Goal: Task Accomplishment & Management: Use online tool/utility

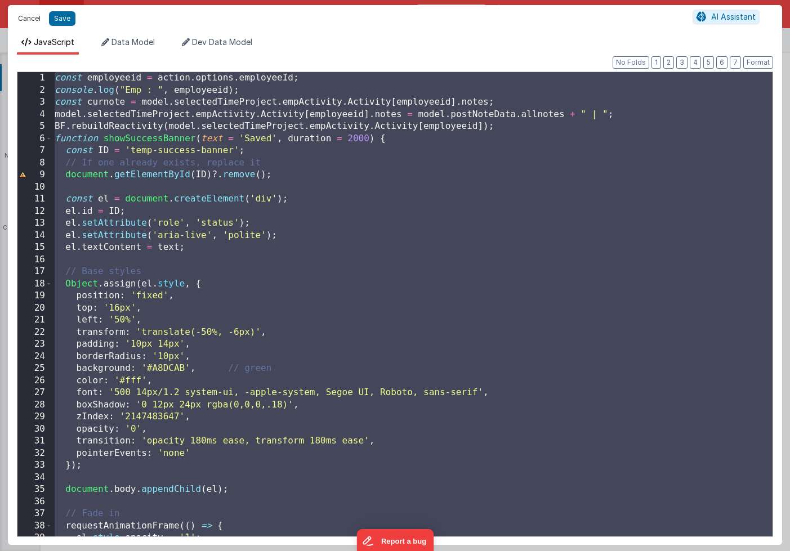
click at [24, 16] on button "Cancel" at bounding box center [29, 19] width 34 height 16
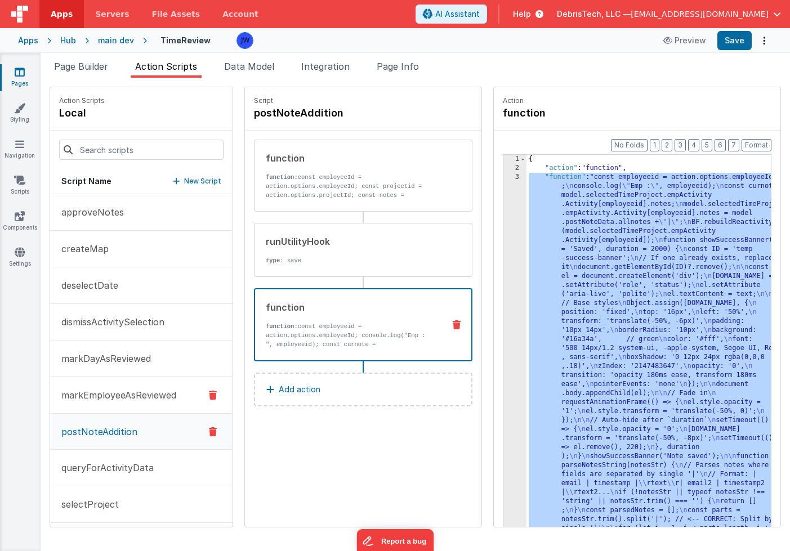
click at [96, 394] on p "markEmployeeAsReviewed" at bounding box center [116, 395] width 122 height 14
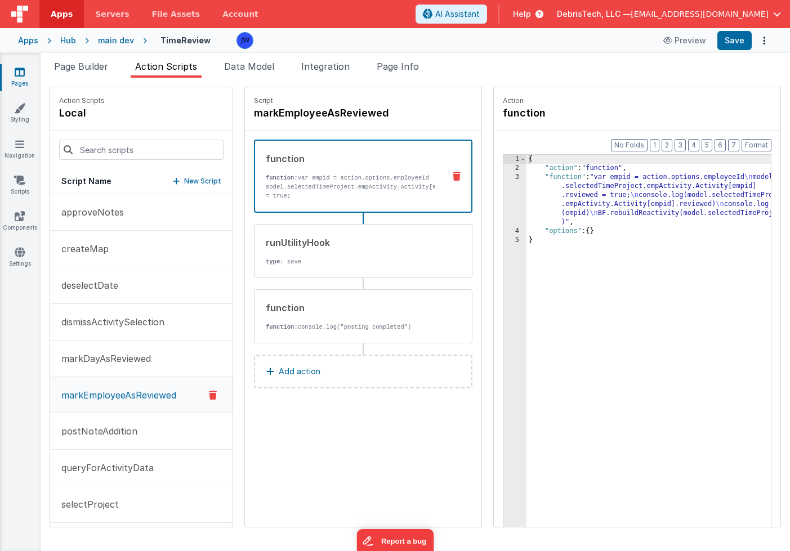
click at [603, 200] on div "{ "action" : "function" , "function" : "var empid = action.options.employeeId \…" at bounding box center [659, 367] width 266 height 425
click at [503, 180] on div "3" at bounding box center [514, 200] width 23 height 54
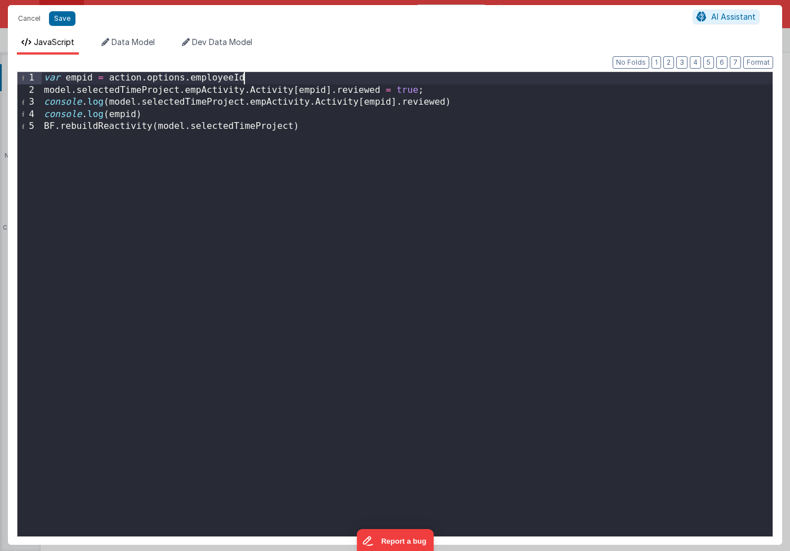
click at [317, 78] on div "var empid = action . options . employeeId model . selectedTimeProject . empActi…" at bounding box center [407, 316] width 730 height 488
drag, startPoint x: 441, startPoint y: 92, endPoint x: 427, endPoint y: 96, distance: 14.6
click at [427, 96] on div "var empid = action . options . employeeId model . selectedTimeProject . empActi…" at bounding box center [407, 316] width 730 height 488
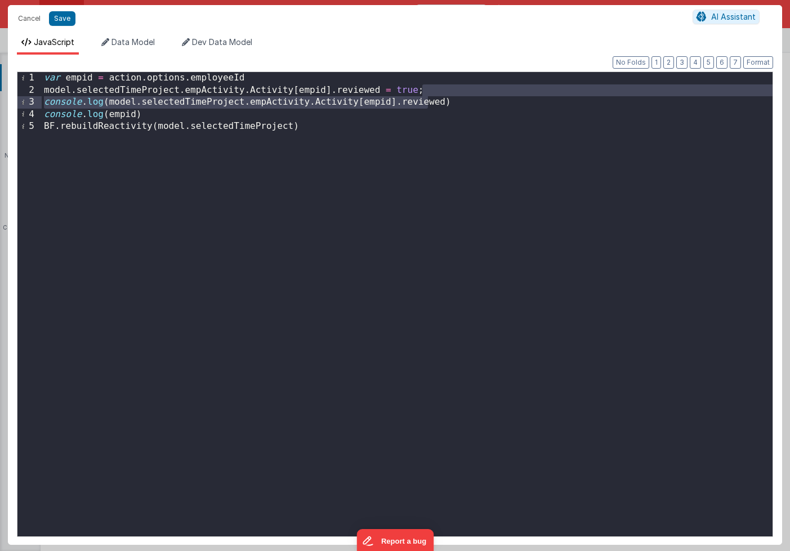
click at [447, 93] on div "var empid = action . options . employeeId model . selectedTimeProject . empActi…" at bounding box center [407, 316] width 730 height 488
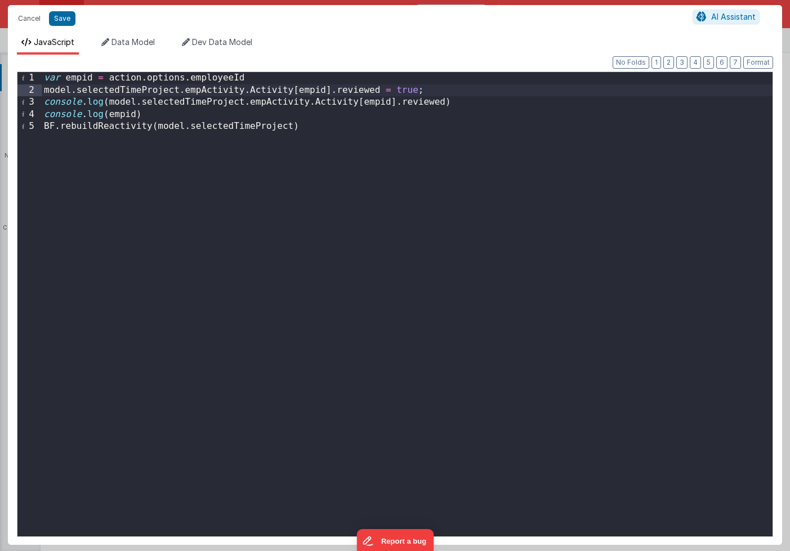
click at [474, 106] on div "var empid = action . options . employeeId model . selectedTimeProject . empActi…" at bounding box center [407, 316] width 730 height 488
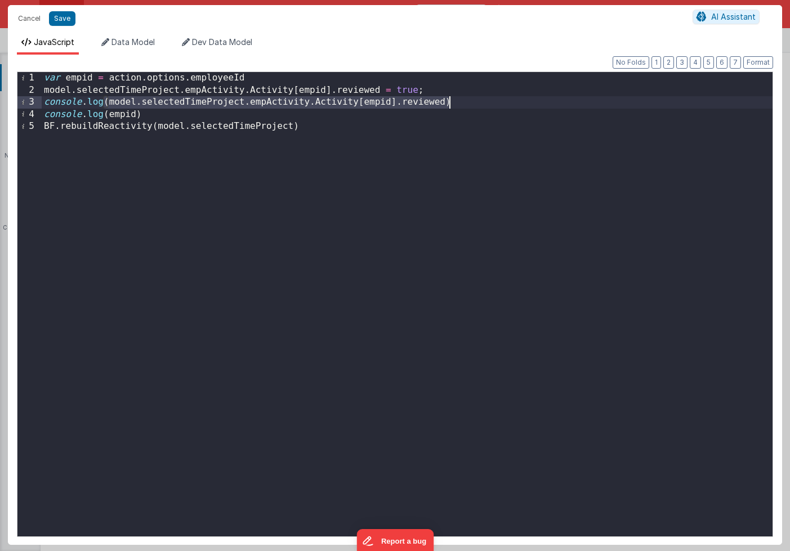
click at [474, 106] on div "var empid = action . options . employeeId model . selectedTimeProject . empActi…" at bounding box center [407, 316] width 730 height 488
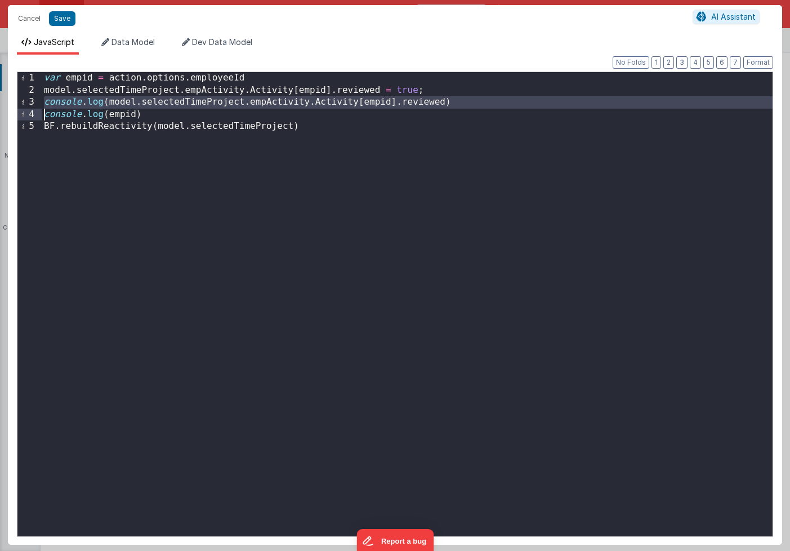
click at [470, 104] on div "var empid = action . options . employeeId model . selectedTimeProject . empActi…" at bounding box center [407, 316] width 730 height 488
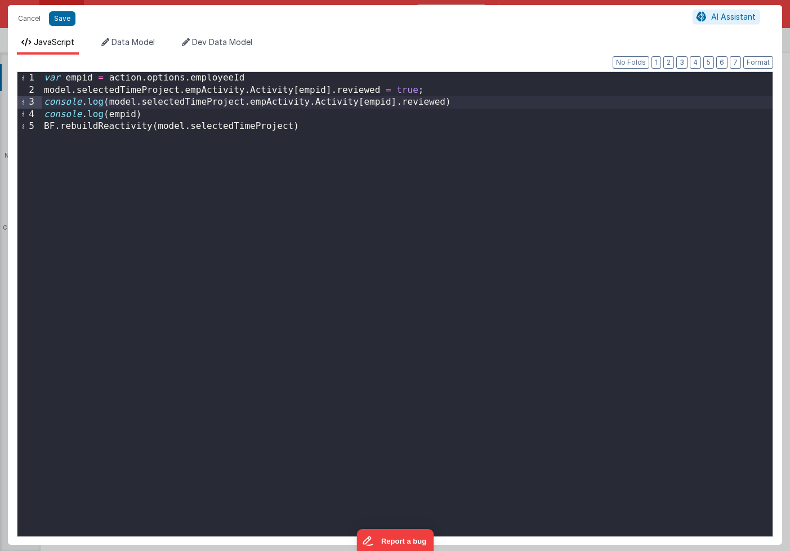
click at [343, 103] on div "var empid = action . options . employeeId model . selectedTimeProject . empActi…" at bounding box center [407, 316] width 730 height 488
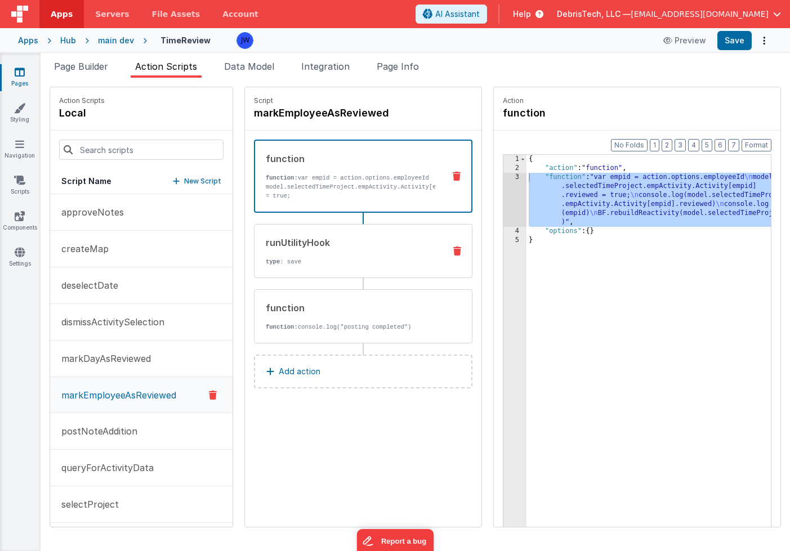
click at [327, 239] on div "runUtilityHook" at bounding box center [351, 243] width 170 height 14
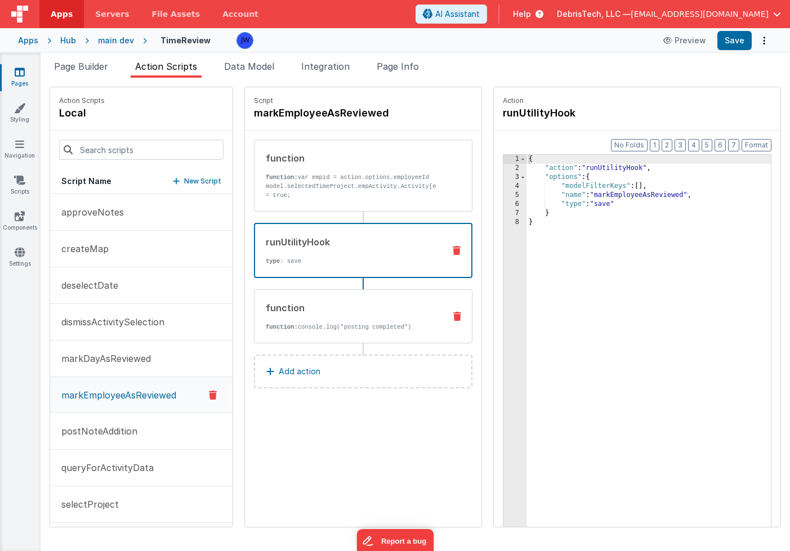
click at [320, 307] on div "function" at bounding box center [351, 308] width 170 height 14
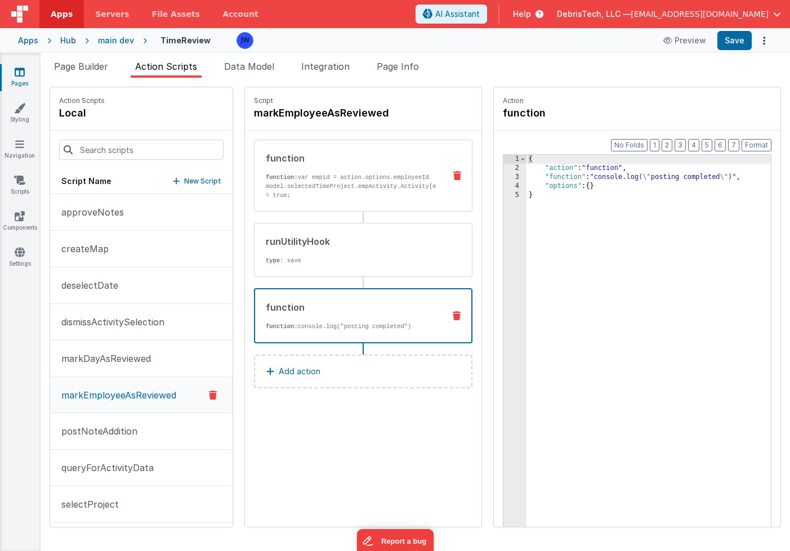
click at [342, 191] on p "function: var empid = action.options.employeeId model.selectedTimeProject.empAc…" at bounding box center [351, 200] width 170 height 54
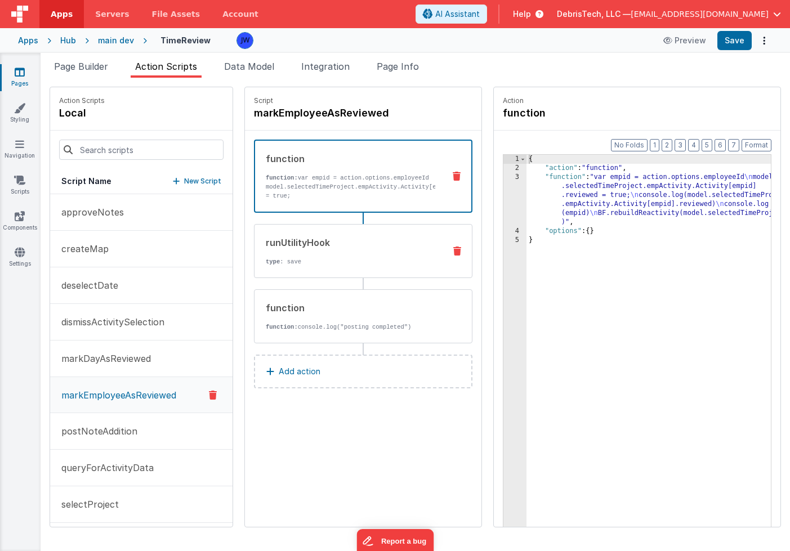
click at [342, 254] on div "runUtilityHook type : save" at bounding box center [344, 251] width 181 height 30
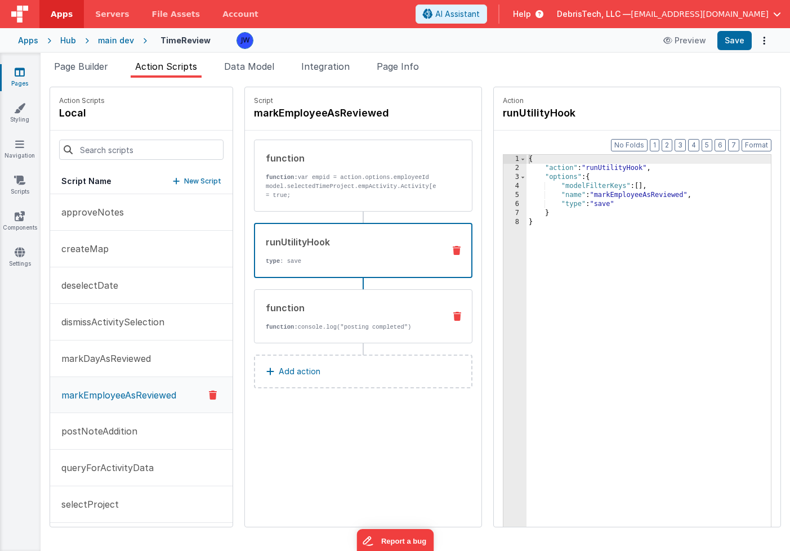
click at [331, 299] on div "function function: console.log("posting completed")" at bounding box center [363, 316] width 218 height 54
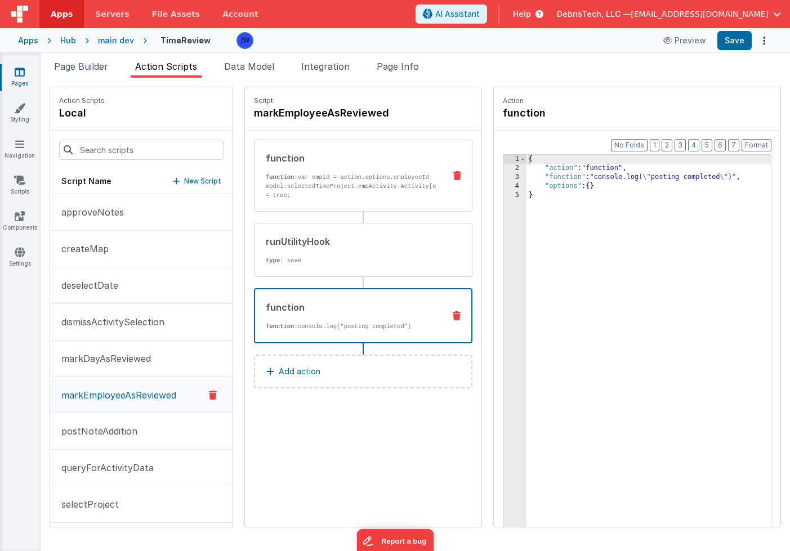
click at [344, 185] on p "function: var empid = action.options.employeeId model.selectedTimeProject.empAc…" at bounding box center [351, 200] width 170 height 54
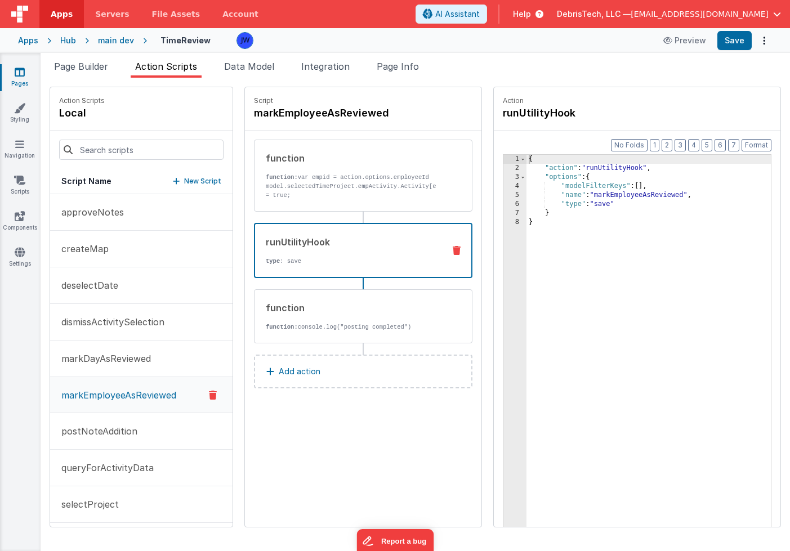
click at [334, 237] on div "runUtilityHook" at bounding box center [350, 242] width 169 height 14
click at [118, 362] on p "markDayAsReviewed" at bounding box center [103, 359] width 96 height 14
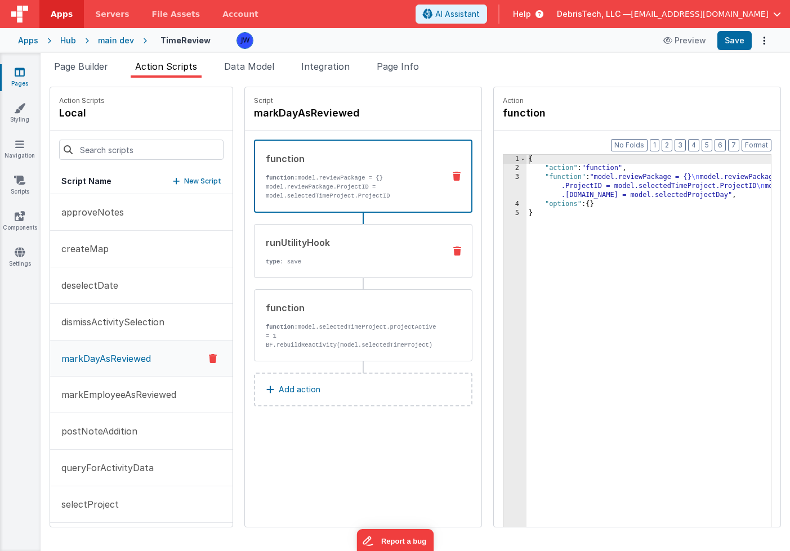
click at [293, 237] on div "runUtilityHook" at bounding box center [351, 243] width 170 height 14
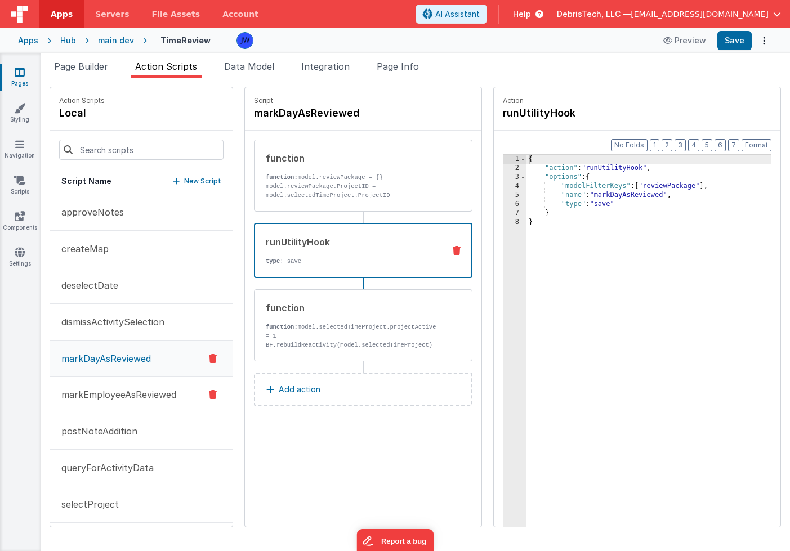
click at [109, 396] on p "markEmployeeAsReviewed" at bounding box center [116, 395] width 122 height 14
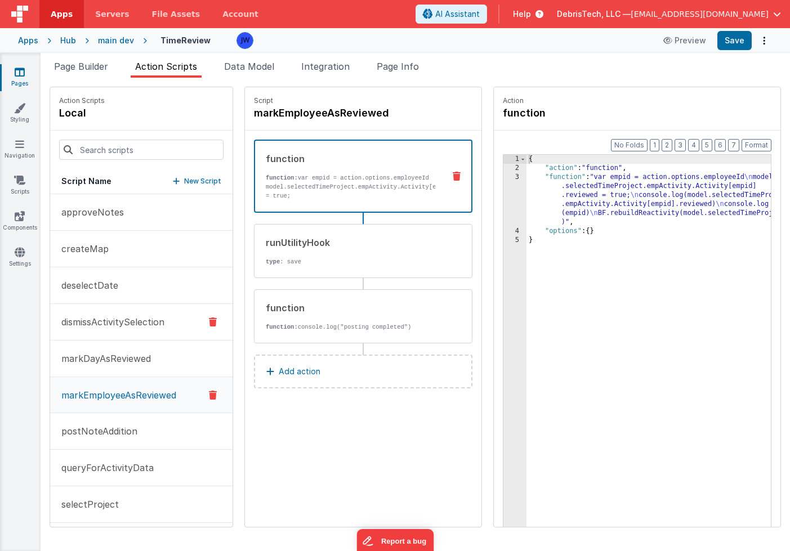
click at [120, 317] on p "dismissActivitySelection" at bounding box center [110, 322] width 110 height 14
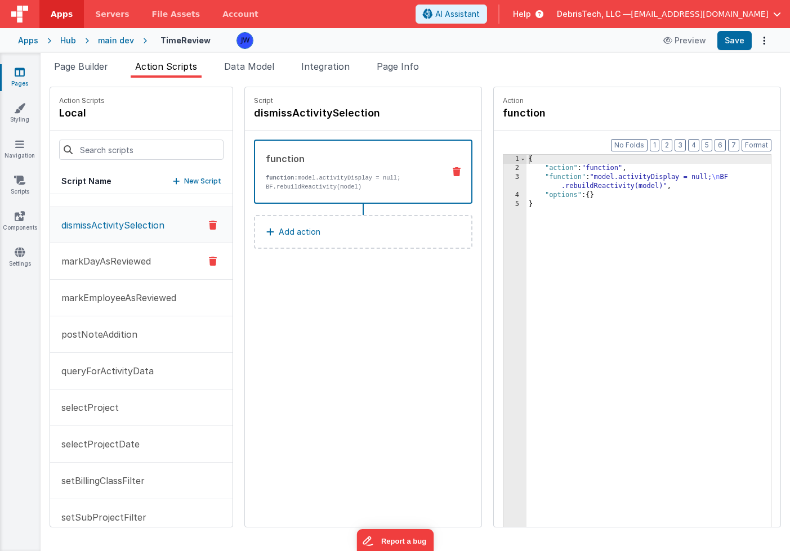
scroll to position [98, 0]
click at [120, 366] on p "queryForActivityData" at bounding box center [104, 370] width 99 height 14
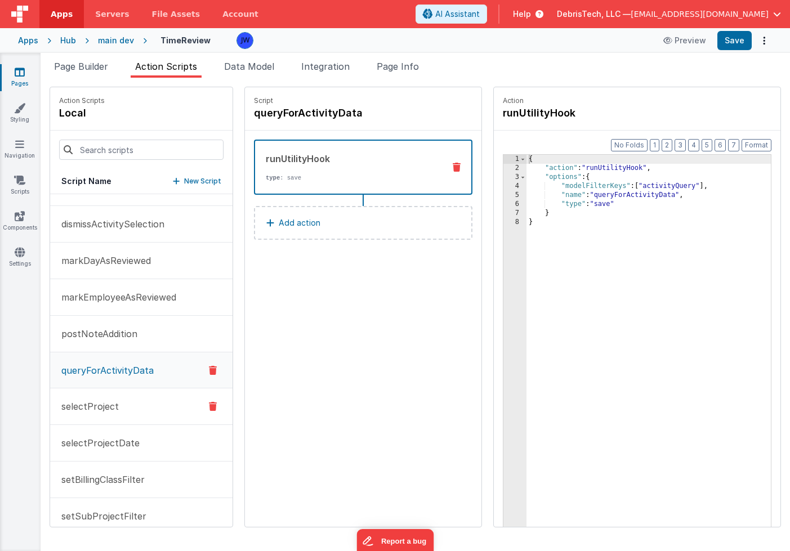
click at [108, 416] on button "selectProject" at bounding box center [141, 406] width 182 height 37
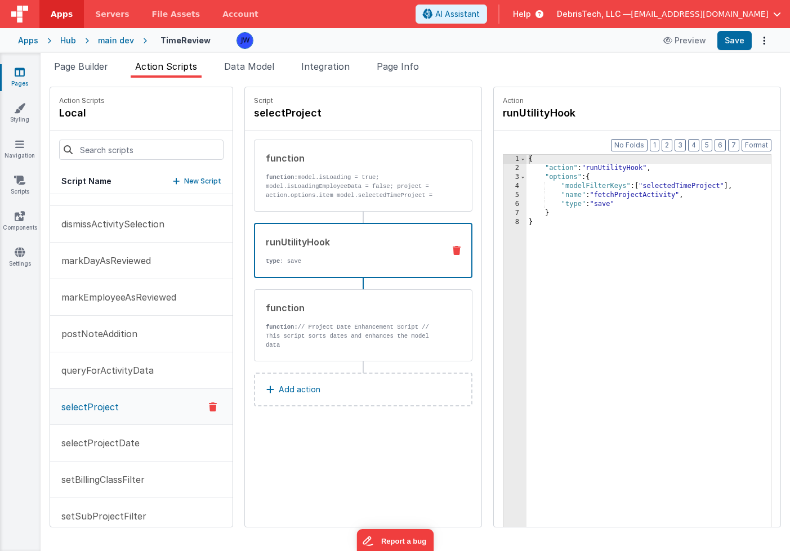
click at [322, 258] on p "type : save" at bounding box center [350, 261] width 169 height 9
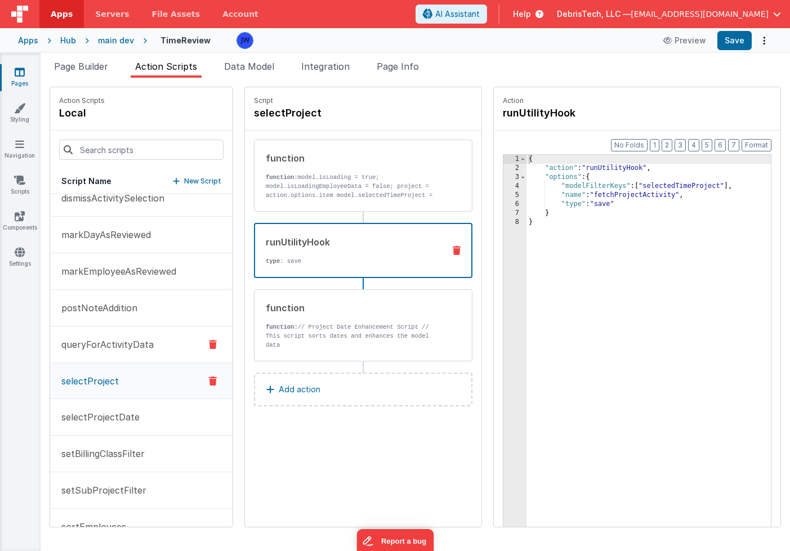
scroll to position [131, 0]
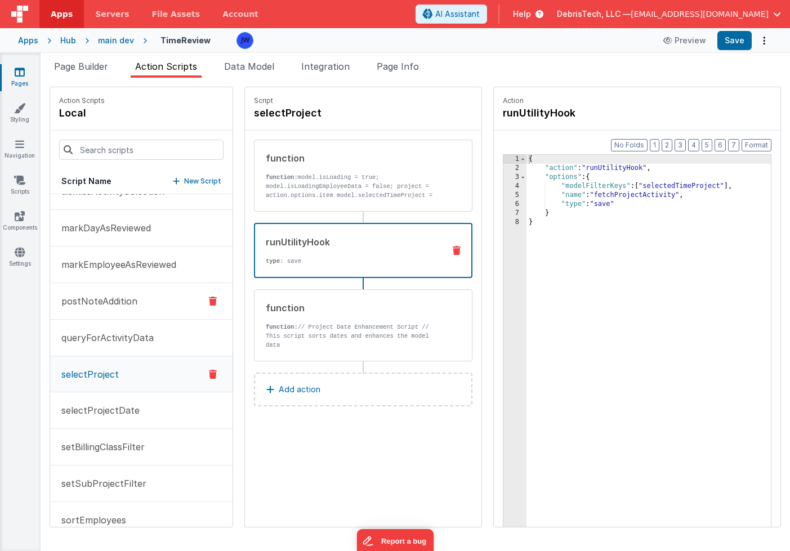
click at [109, 298] on p "postNoteAddition" at bounding box center [96, 301] width 83 height 14
click at [282, 240] on div "runUtilityHook" at bounding box center [350, 242] width 169 height 14
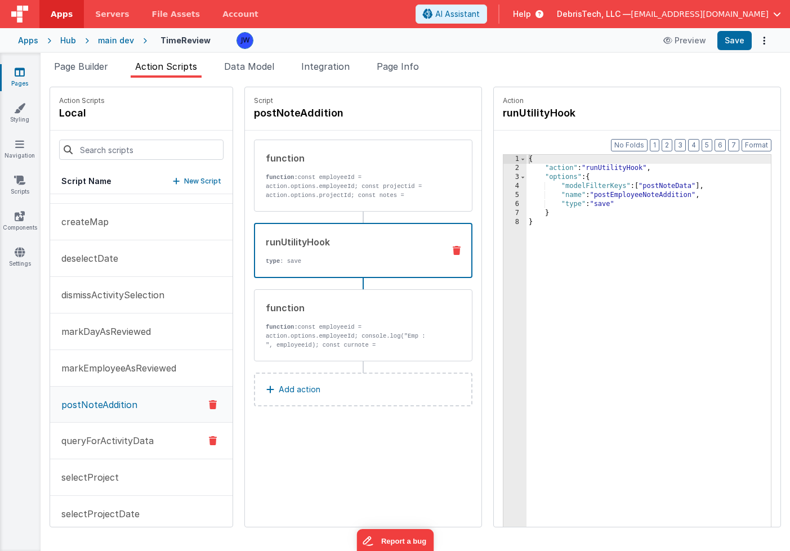
scroll to position [0, 0]
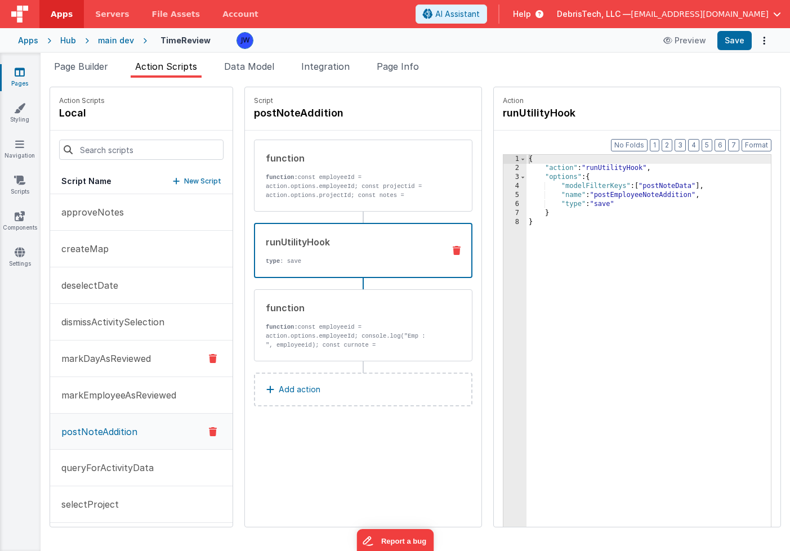
click at [101, 358] on p "markDayAsReviewed" at bounding box center [103, 359] width 96 height 14
click at [293, 258] on p "type : save" at bounding box center [350, 261] width 169 height 9
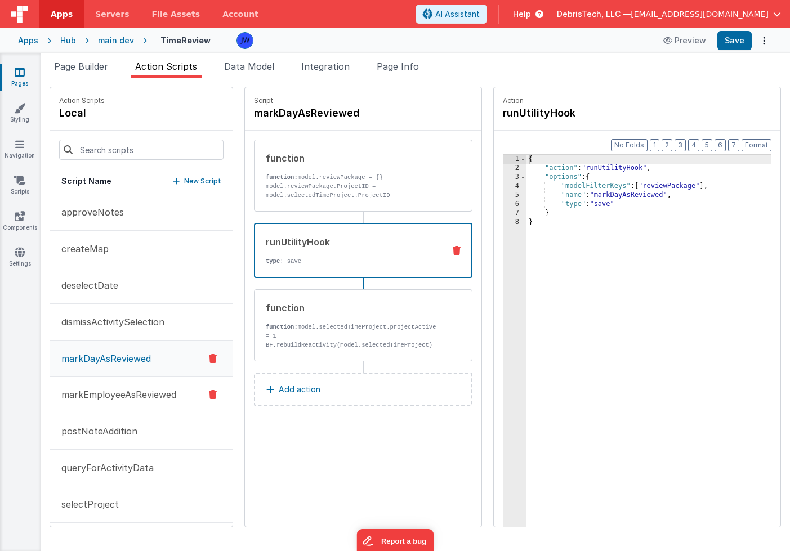
click at [116, 387] on button "markEmployeeAsReviewed" at bounding box center [141, 394] width 182 height 37
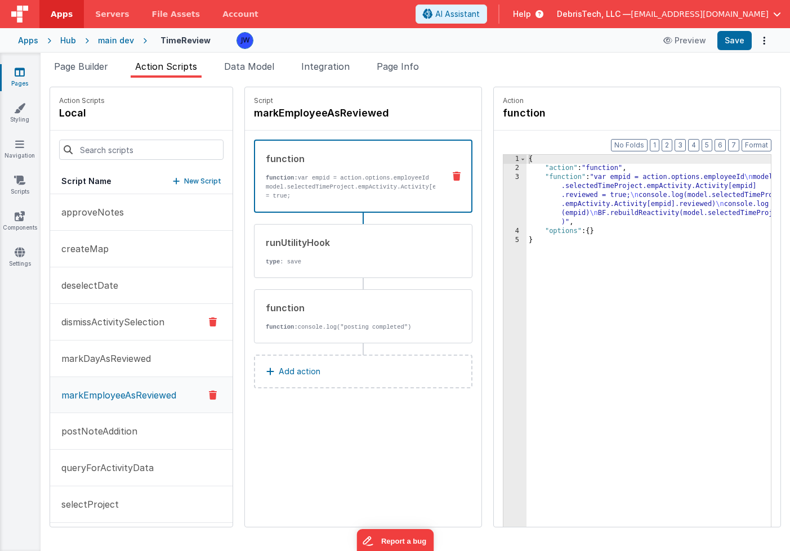
click at [118, 331] on button "dismissActivitySelection" at bounding box center [141, 322] width 182 height 37
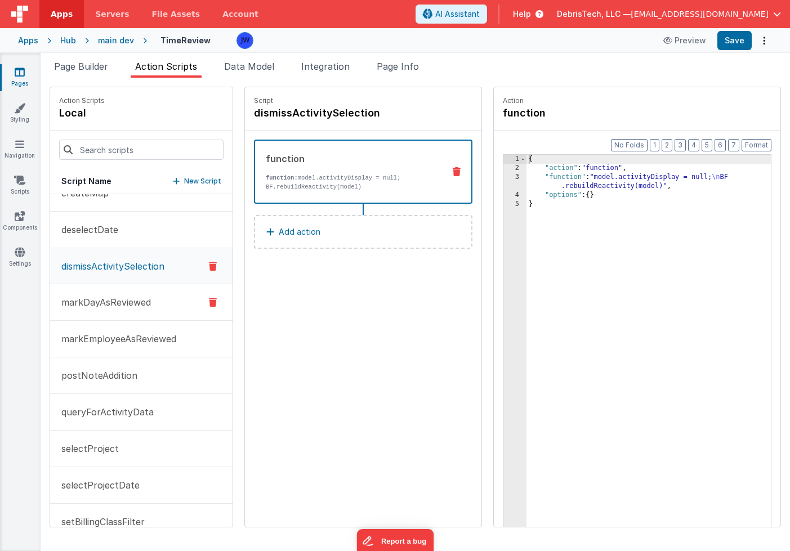
scroll to position [58, 0]
click at [116, 330] on p "markEmployeeAsReviewed" at bounding box center [116, 337] width 122 height 14
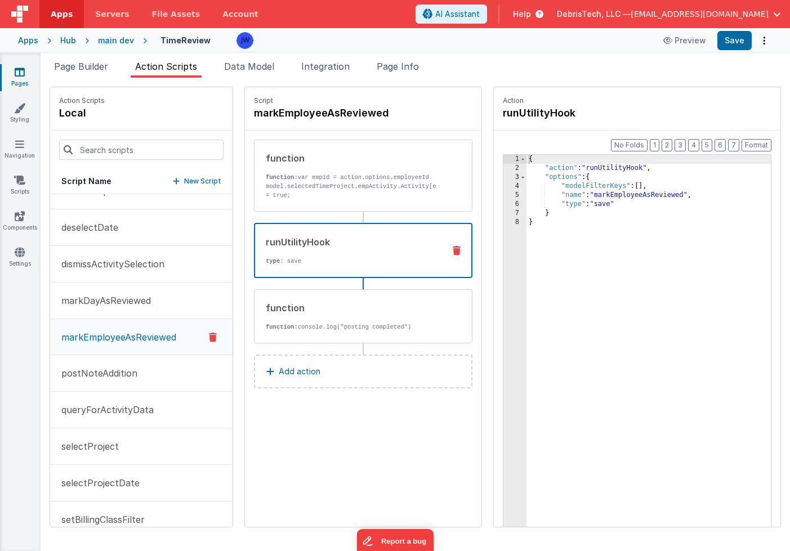
click at [299, 254] on div "runUtilityHook type : save" at bounding box center [345, 250] width 180 height 30
click at [600, 179] on div "{ "action" : "runUtilityHook" , "options" : { "modelFilterKeys" : [ ] , "name" …" at bounding box center [659, 367] width 266 height 425
click at [588, 188] on div "{ "action" : "runUtilityHook" , "options" : { "modelFilterKeys" : [ ] , "name" …" at bounding box center [659, 367] width 266 height 425
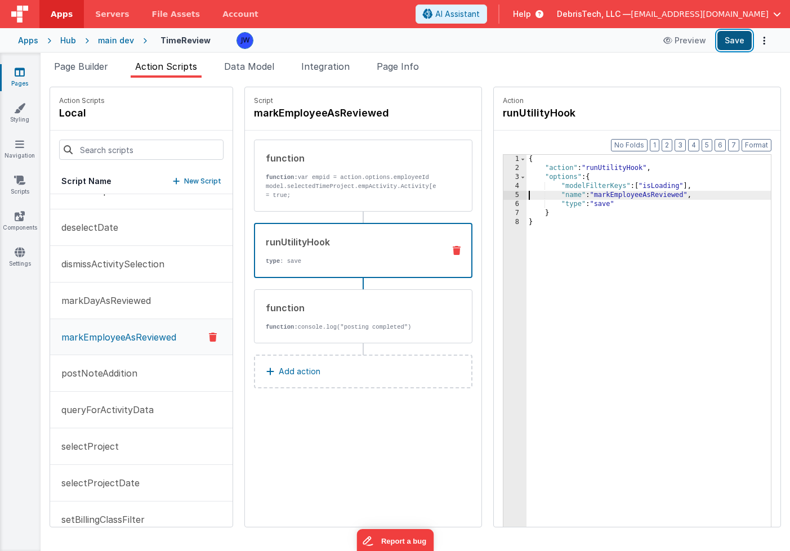
click at [733, 44] on button "Save" at bounding box center [734, 40] width 34 height 19
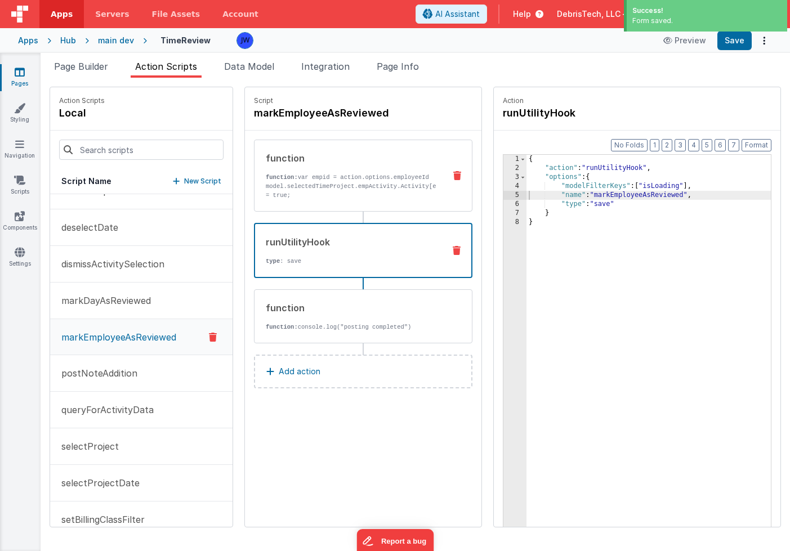
click at [355, 174] on p "function: var empid = action.options.employeeId model.selectedTimeProject.empAc…" at bounding box center [351, 200] width 170 height 54
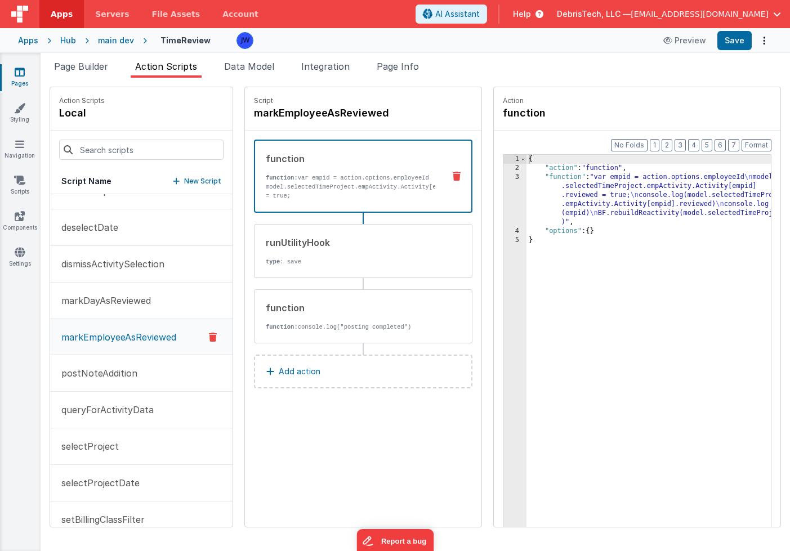
click at [23, 74] on icon at bounding box center [20, 71] width 10 height 11
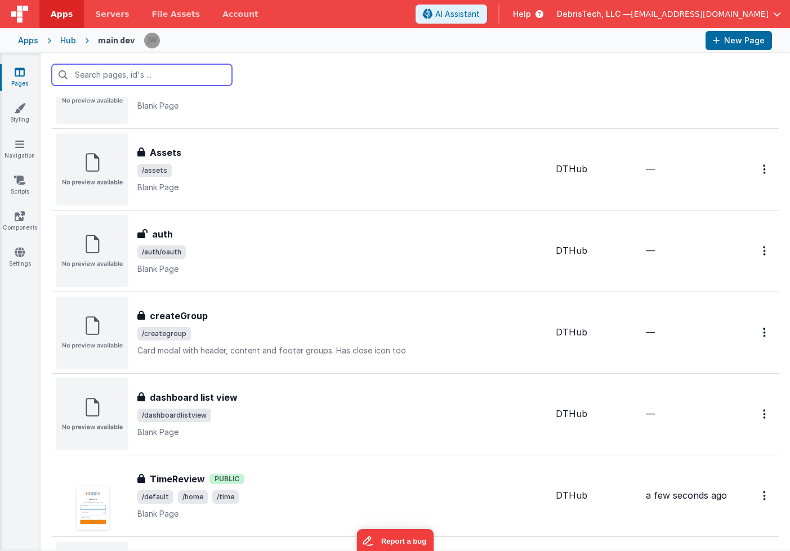
scroll to position [359, 0]
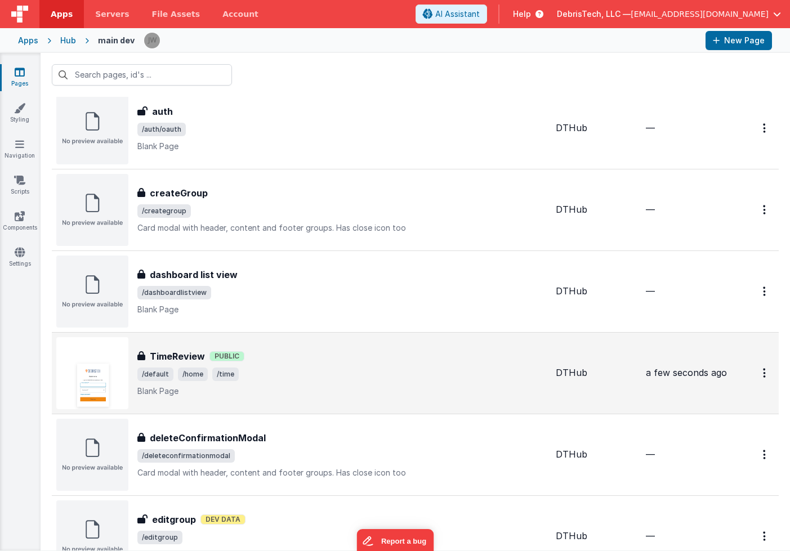
click at [304, 354] on div "TimeReview Public" at bounding box center [341, 356] width 409 height 14
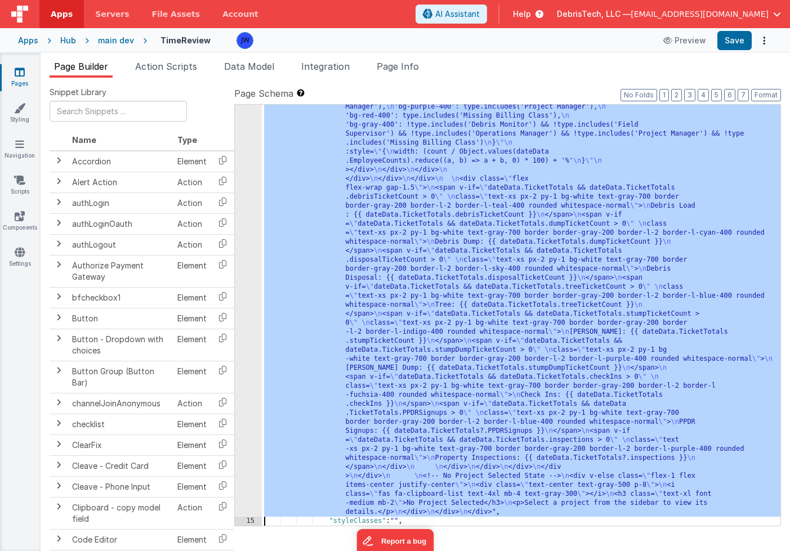
scroll to position [4828, 0]
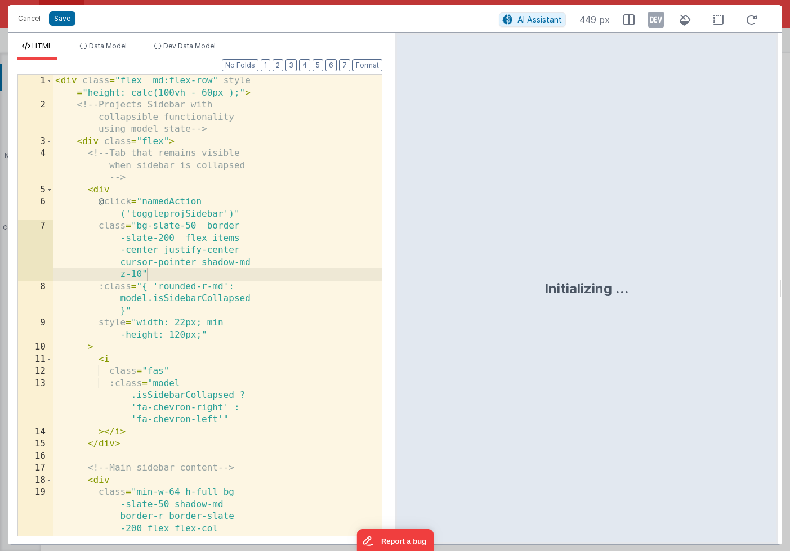
click at [245, 264] on div "1 2 3 4 5 6 7 8 9 10 11 12 13 14 15 16 17 18 19 < div class = "flex md:flex-row…" at bounding box center [199, 305] width 365 height 462
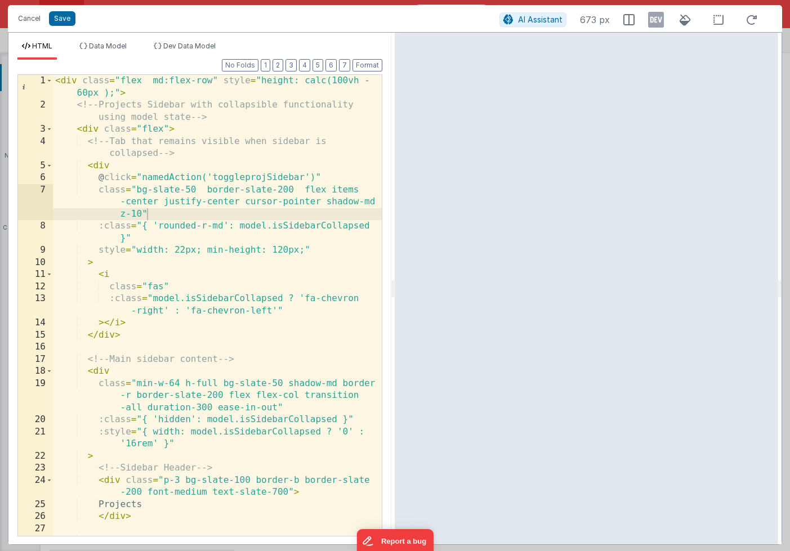
click at [180, 253] on div "< div class = "flex md:flex-row" style = "height: calc(100vh - 60px );" > <!-- …" at bounding box center [217, 329] width 329 height 509
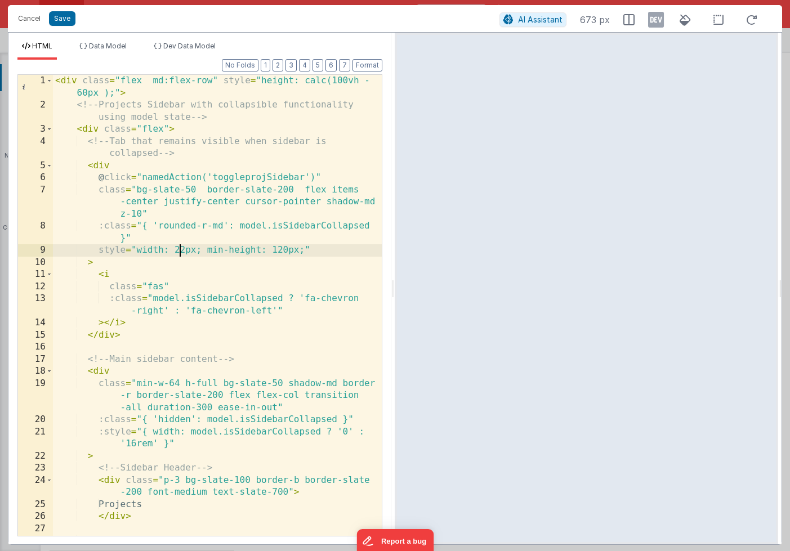
click at [204, 198] on div "< div class = "flex md:flex-row" style = "height: calc(100vh - 60px );" > <!-- …" at bounding box center [217, 329] width 329 height 509
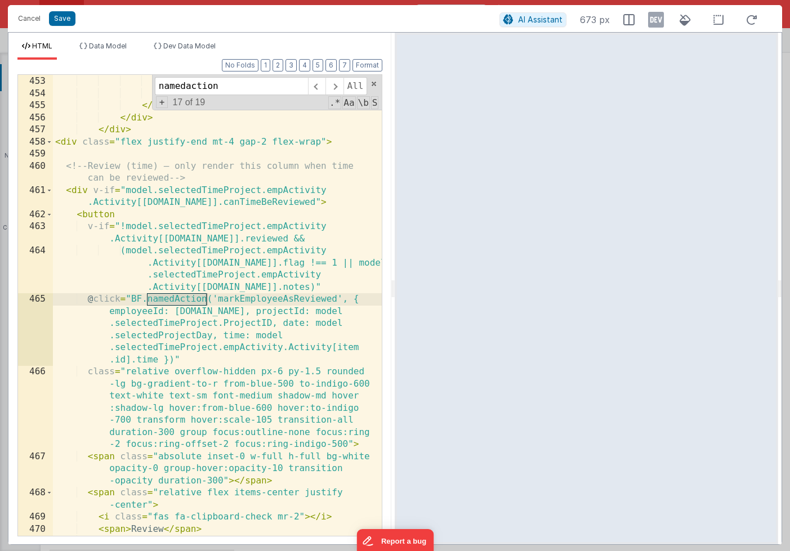
scroll to position [13784, 0]
type input "namedaction"
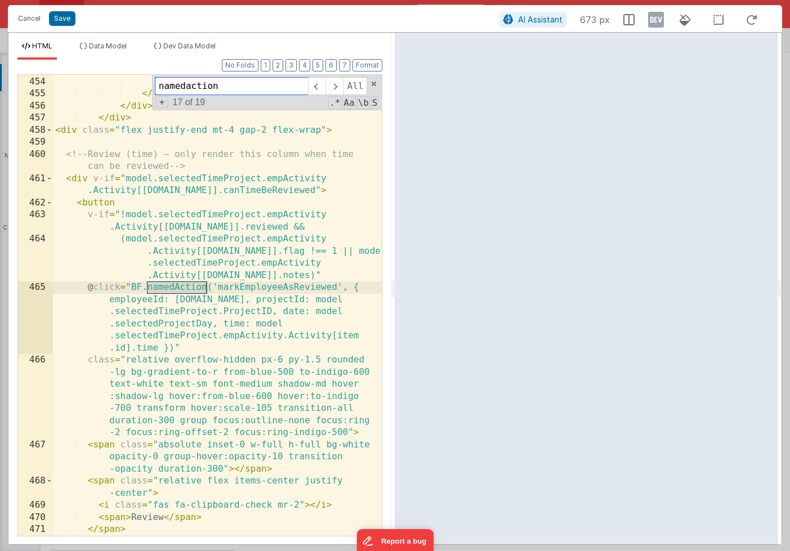
scroll to position [13794, 0]
click at [278, 289] on div "</ div > </ div > </ div > </ div > </ div > < div class = "flex justify-end mt…" at bounding box center [217, 306] width 329 height 485
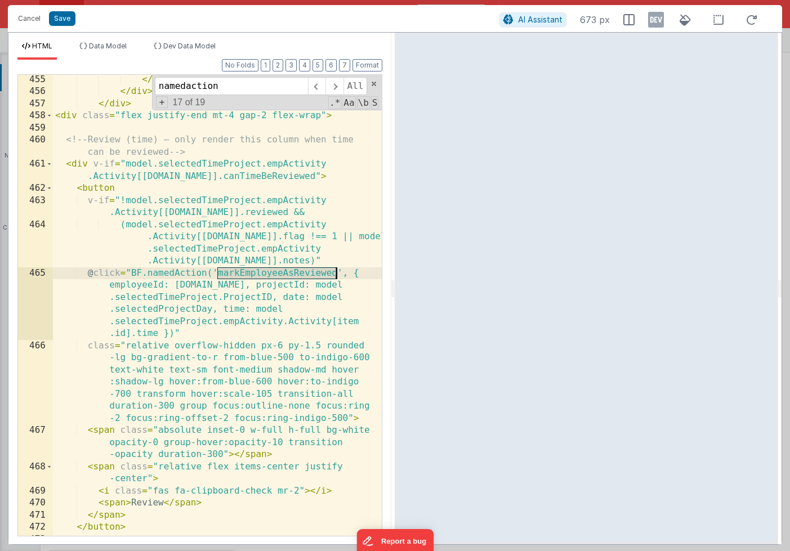
scroll to position [13809, 0]
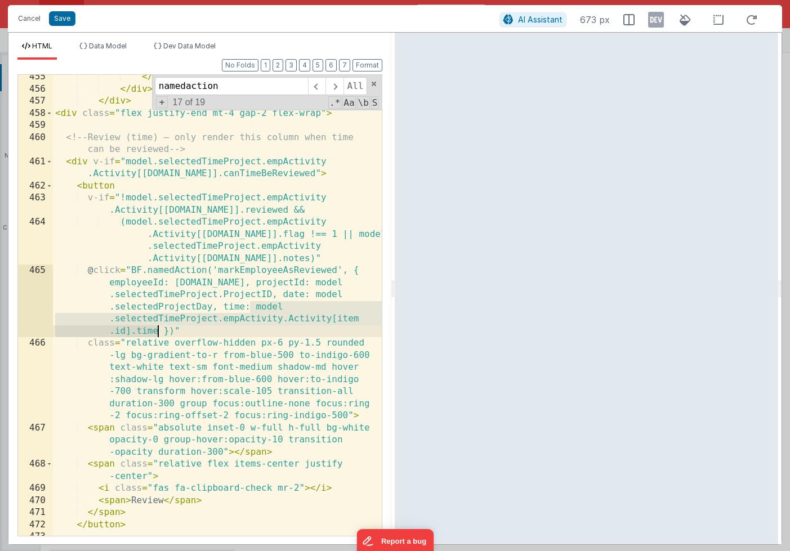
drag, startPoint x: 251, startPoint y: 310, endPoint x: 156, endPoint y: 328, distance: 96.9
click at [156, 328] on div "</ div > </ div > </ div > < div class = "flex justify-end mt-4 gap-2 flex-wrap…" at bounding box center [217, 325] width 329 height 509
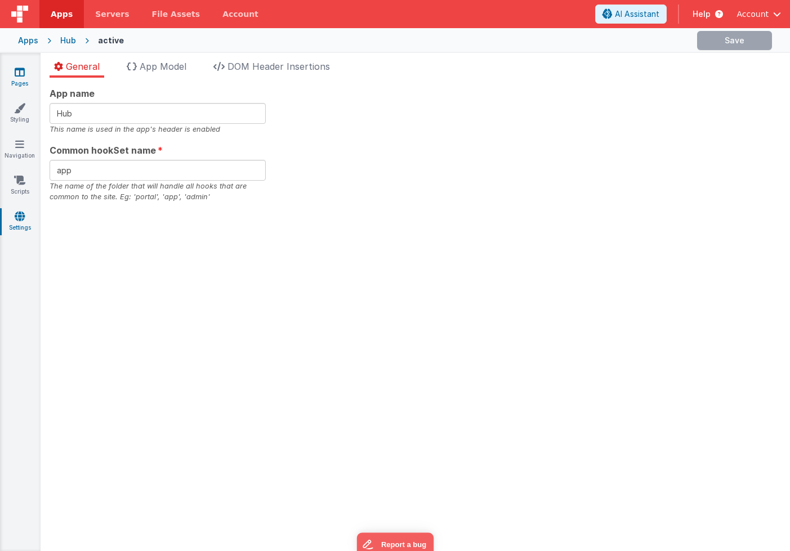
click at [20, 75] on icon at bounding box center [20, 71] width 10 height 11
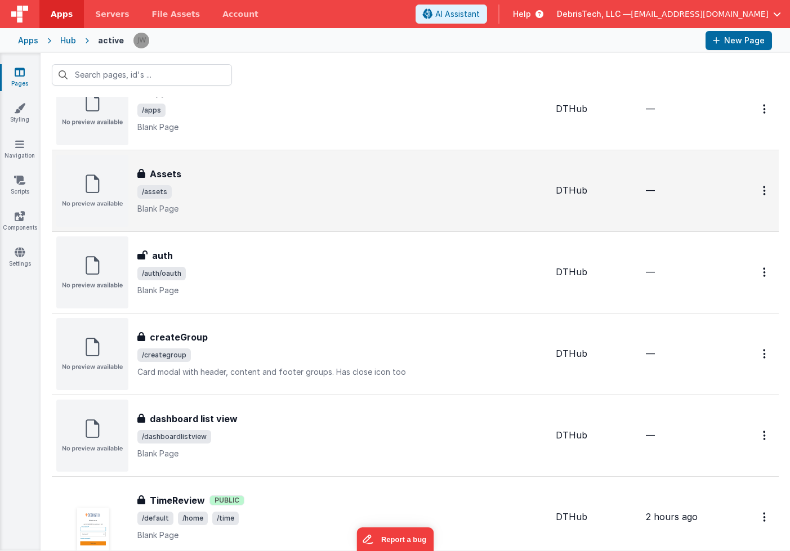
scroll to position [151, 0]
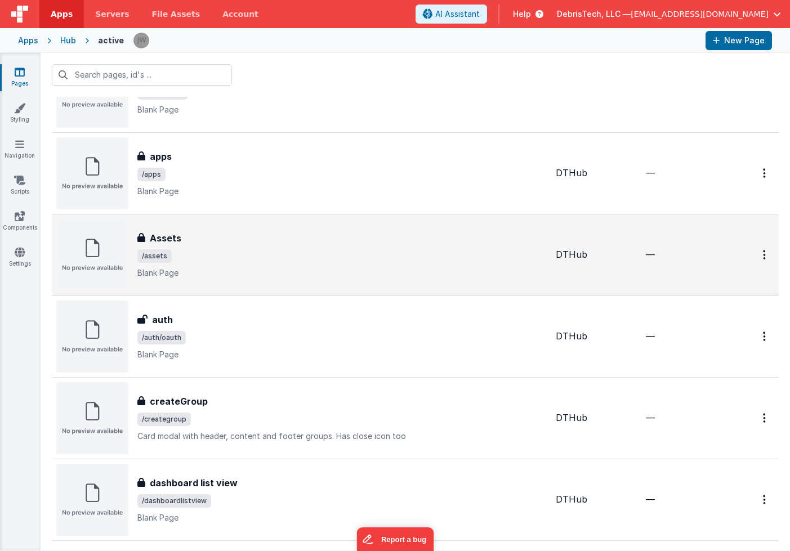
click at [287, 261] on span "/assets" at bounding box center [341, 256] width 409 height 14
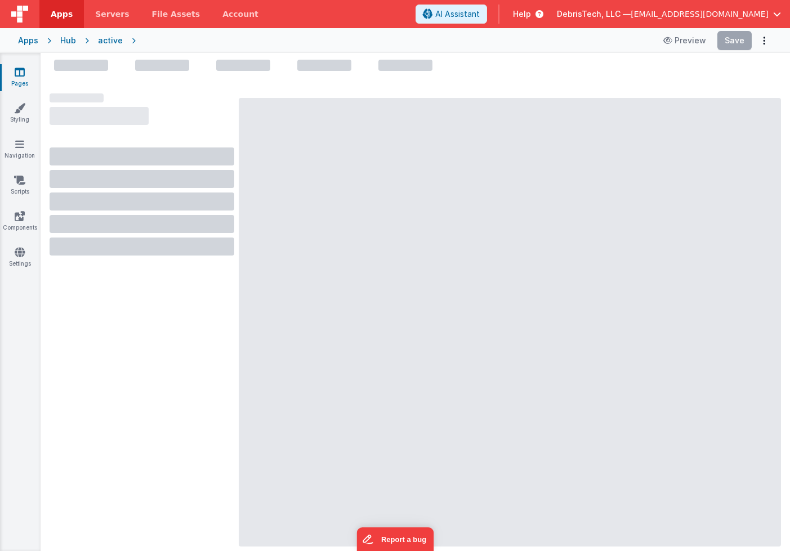
click at [110, 40] on div "active" at bounding box center [110, 40] width 25 height 11
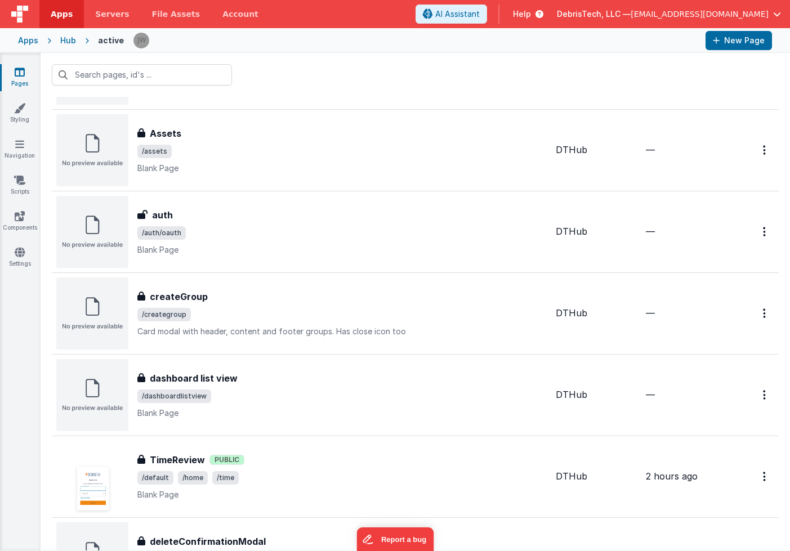
scroll to position [545, 0]
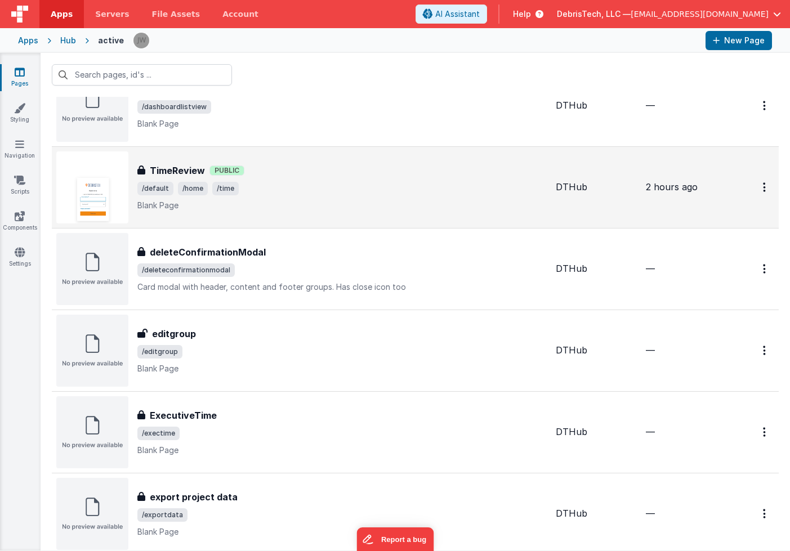
click at [335, 191] on span "/default /home /time" at bounding box center [341, 189] width 409 height 14
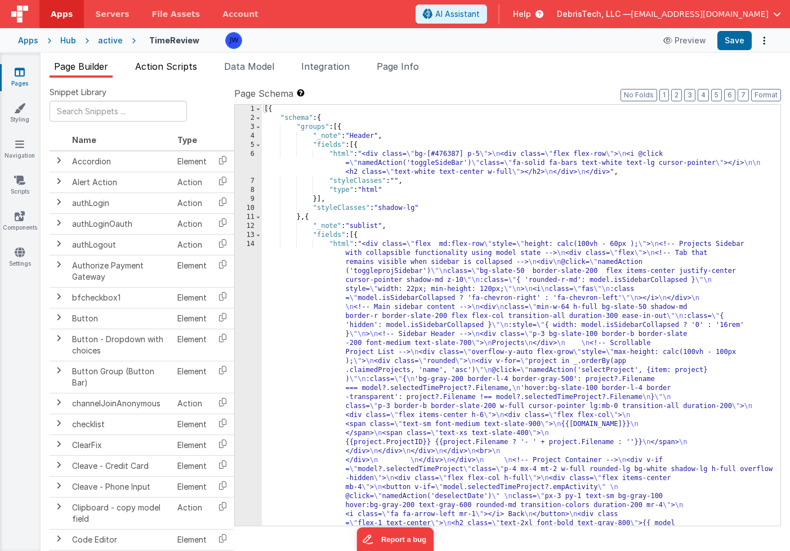
click at [183, 70] on span "Action Scripts" at bounding box center [166, 66] width 62 height 11
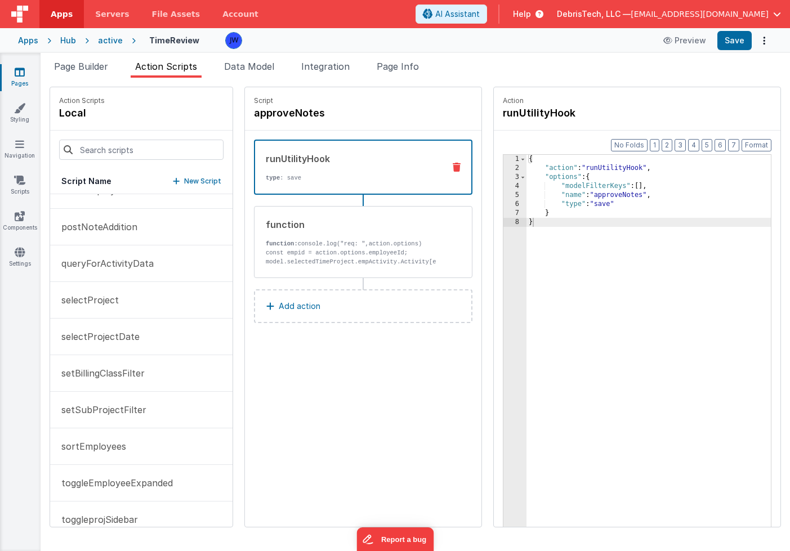
scroll to position [225, 0]
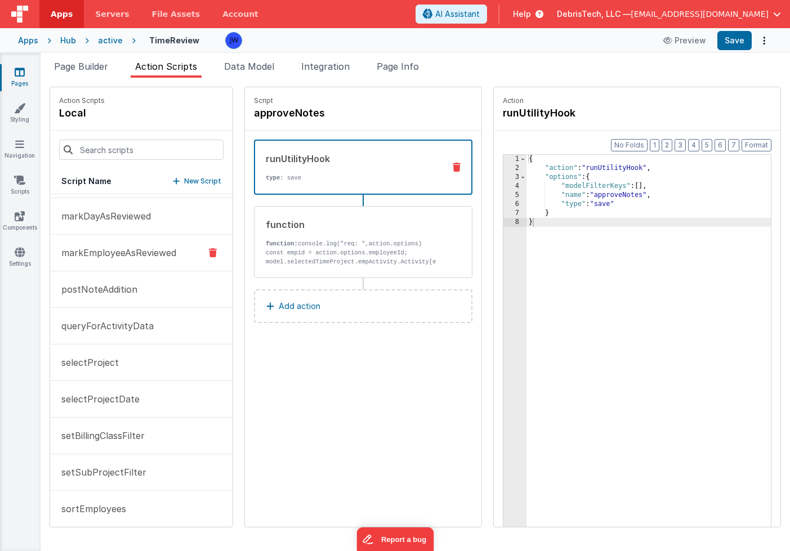
click at [139, 254] on p "markEmployeeAsReviewed" at bounding box center [116, 253] width 122 height 14
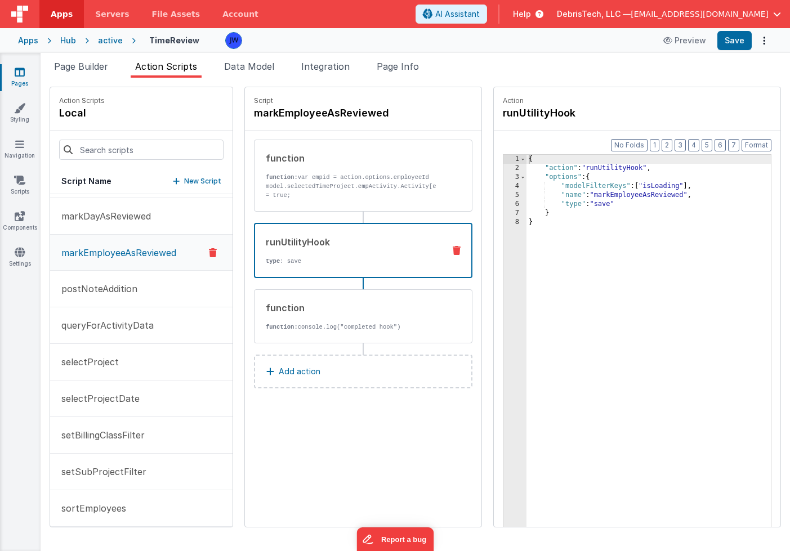
click at [336, 268] on div "runUtilityHook type : save" at bounding box center [363, 250] width 218 height 55
click at [635, 185] on div "{ "action" : "runUtilityHook" , "options" : { "modelFilterKeys" : [ "isLoading"…" at bounding box center [659, 367] width 266 height 425
